Goal: Information Seeking & Learning: Check status

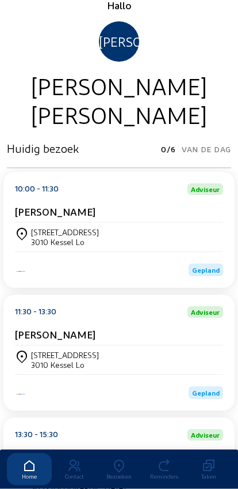
scroll to position [50, 0]
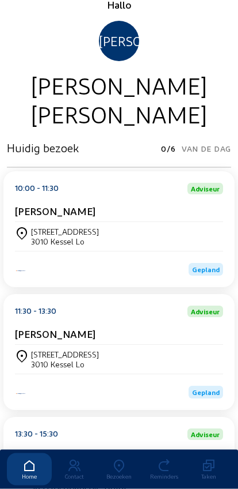
click at [155, 360] on div "[STREET_ADDRESS] Lo" at bounding box center [119, 360] width 209 height 20
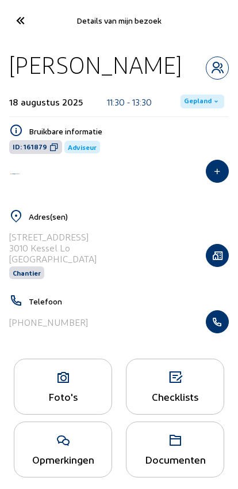
click at [21, 17] on icon at bounding box center [19, 20] width 19 height 20
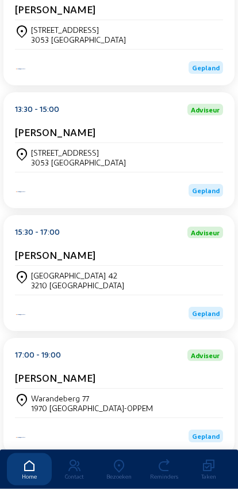
scroll to position [497, 0]
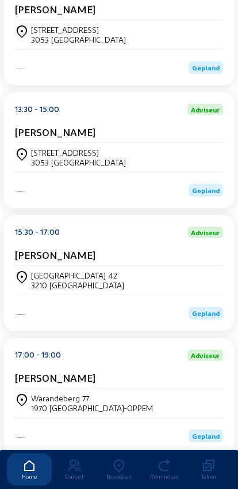
click at [143, 294] on div "[STREET_ADDRESS]" at bounding box center [119, 280] width 209 height 29
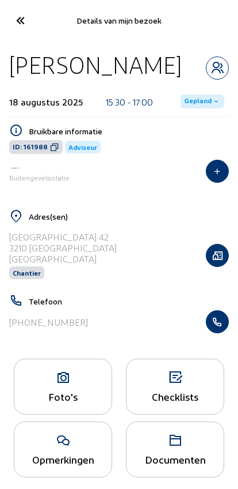
click at [220, 331] on button "button" at bounding box center [217, 321] width 23 height 23
click at [17, 12] on icon at bounding box center [19, 20] width 19 height 20
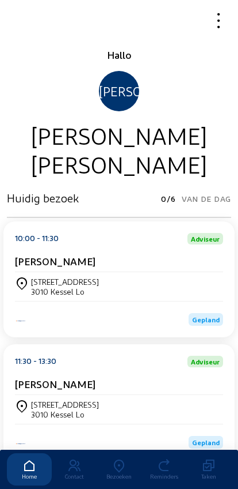
click at [123, 459] on icon at bounding box center [119, 466] width 45 height 14
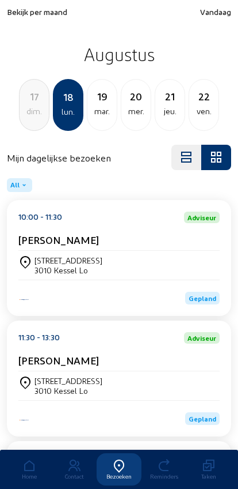
click at [20, 17] on span "Bekijk per maand" at bounding box center [37, 12] width 60 height 10
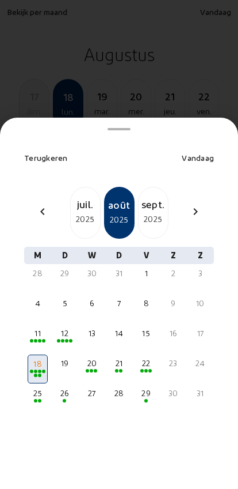
click at [79, 212] on div "2025" at bounding box center [85, 219] width 29 height 14
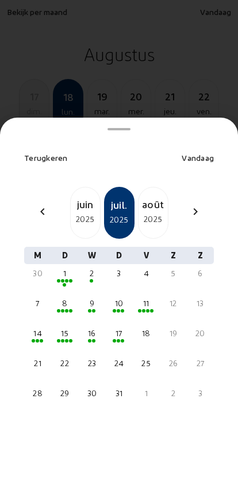
click at [63, 339] on span at bounding box center [62, 340] width 3 height 3
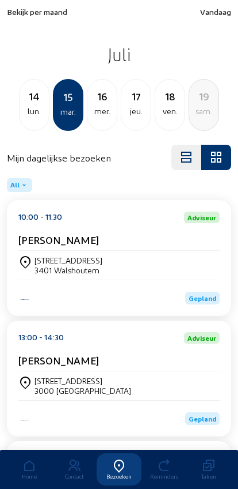
click at [56, 265] on div "Bormansstraat, 81" at bounding box center [69, 260] width 68 height 10
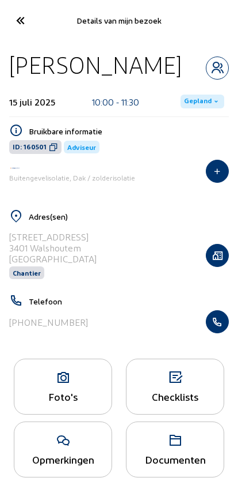
click at [222, 333] on button "button" at bounding box center [217, 321] width 23 height 23
